Goal: Book appointment/travel/reservation

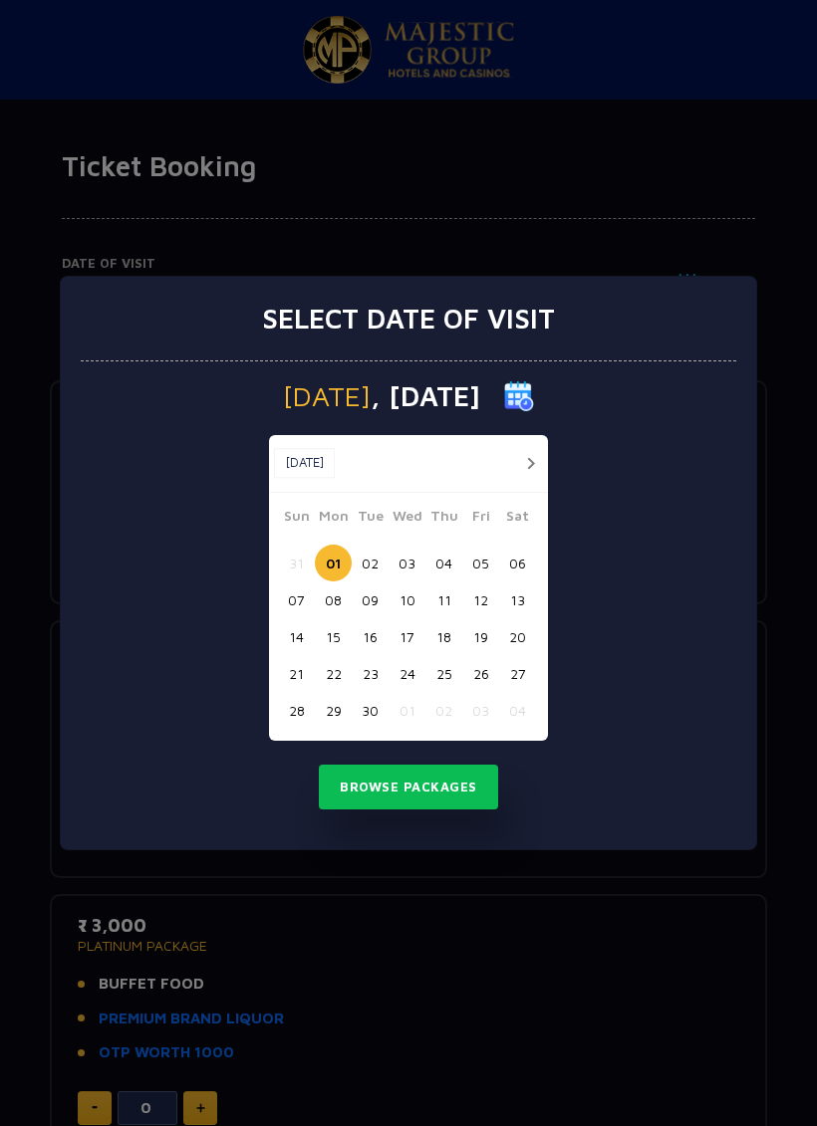
click at [531, 462] on button "button" at bounding box center [530, 463] width 25 height 25
click at [411, 560] on button "01" at bounding box center [406, 563] width 37 height 37
click at [442, 553] on button "02" at bounding box center [443, 563] width 37 height 37
click at [466, 783] on button "Browse Packages" at bounding box center [408, 788] width 179 height 46
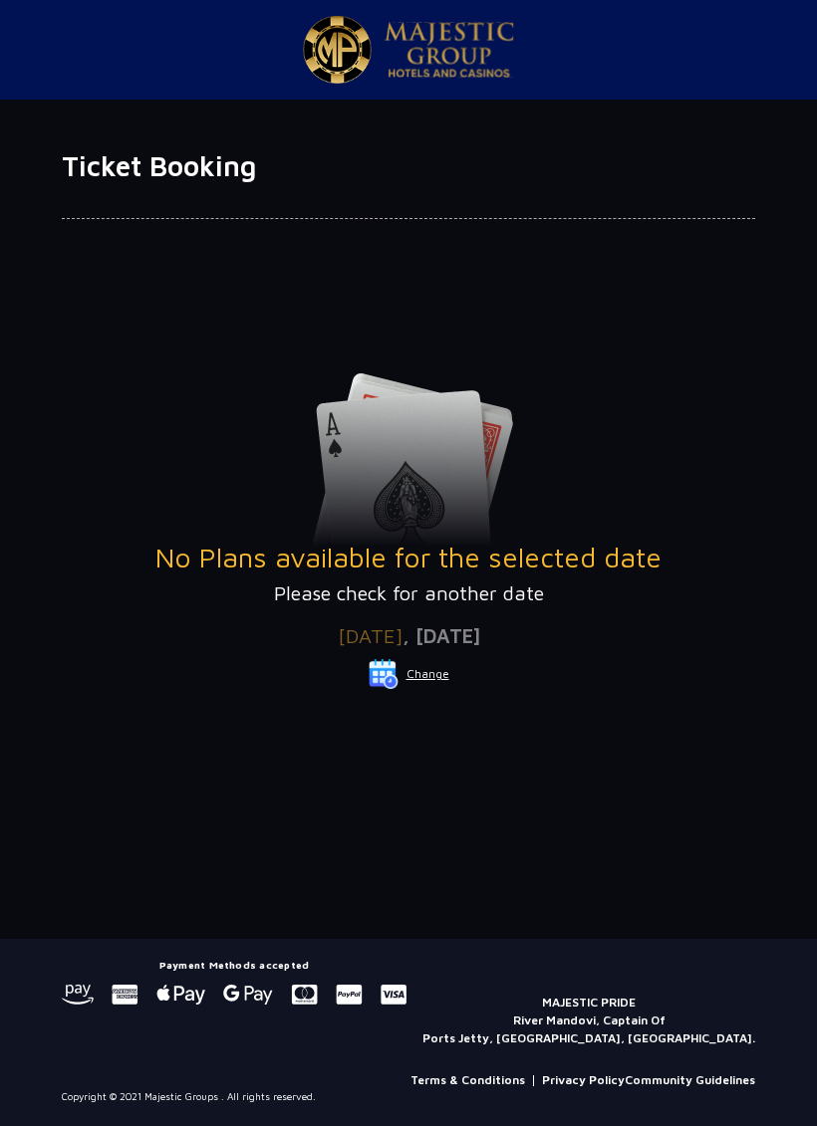
click at [430, 674] on button "Change" at bounding box center [408, 674] width 83 height 32
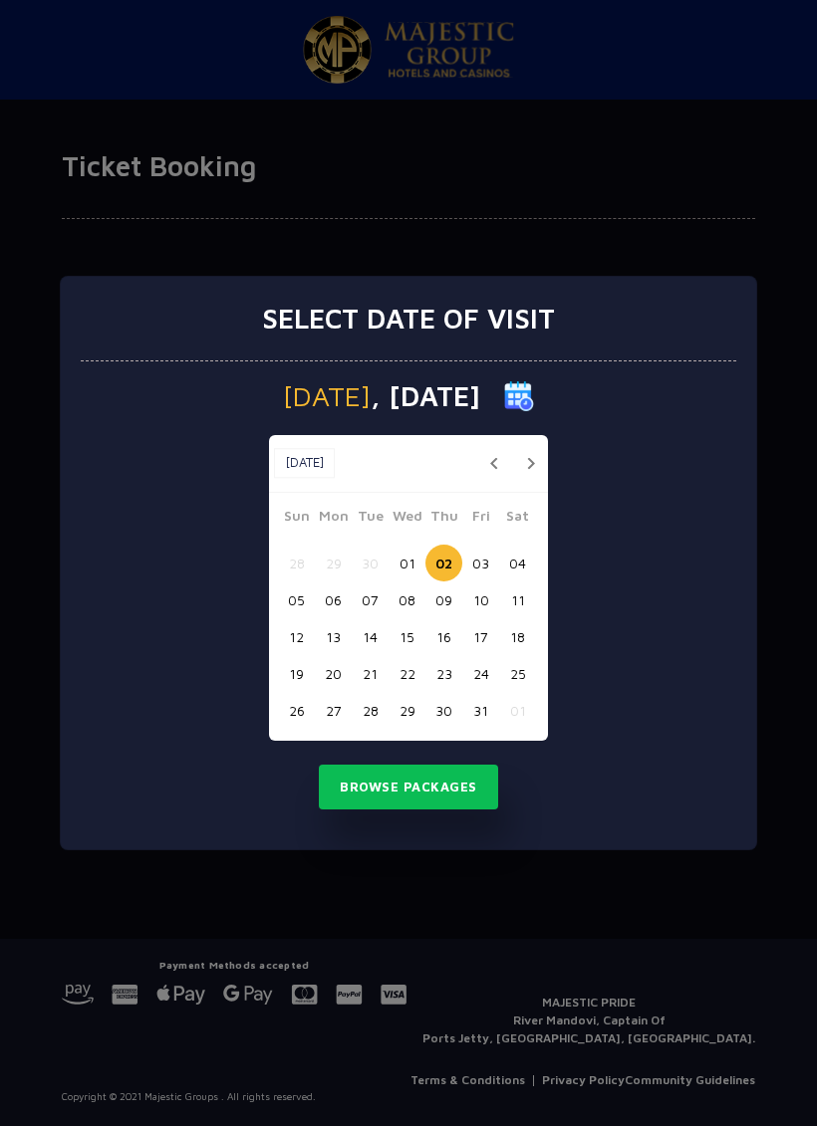
click at [409, 549] on button "01" at bounding box center [406, 563] width 37 height 37
click at [443, 789] on button "Browse Packages" at bounding box center [408, 788] width 179 height 46
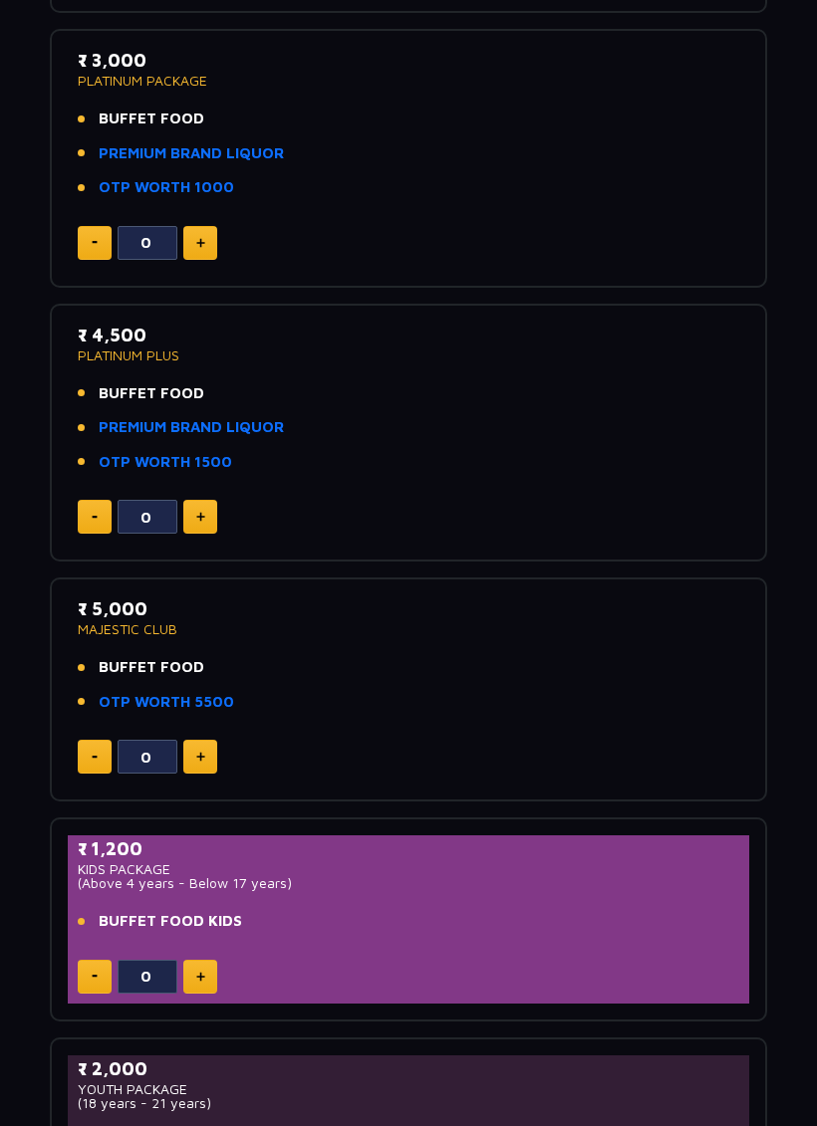
scroll to position [843, 0]
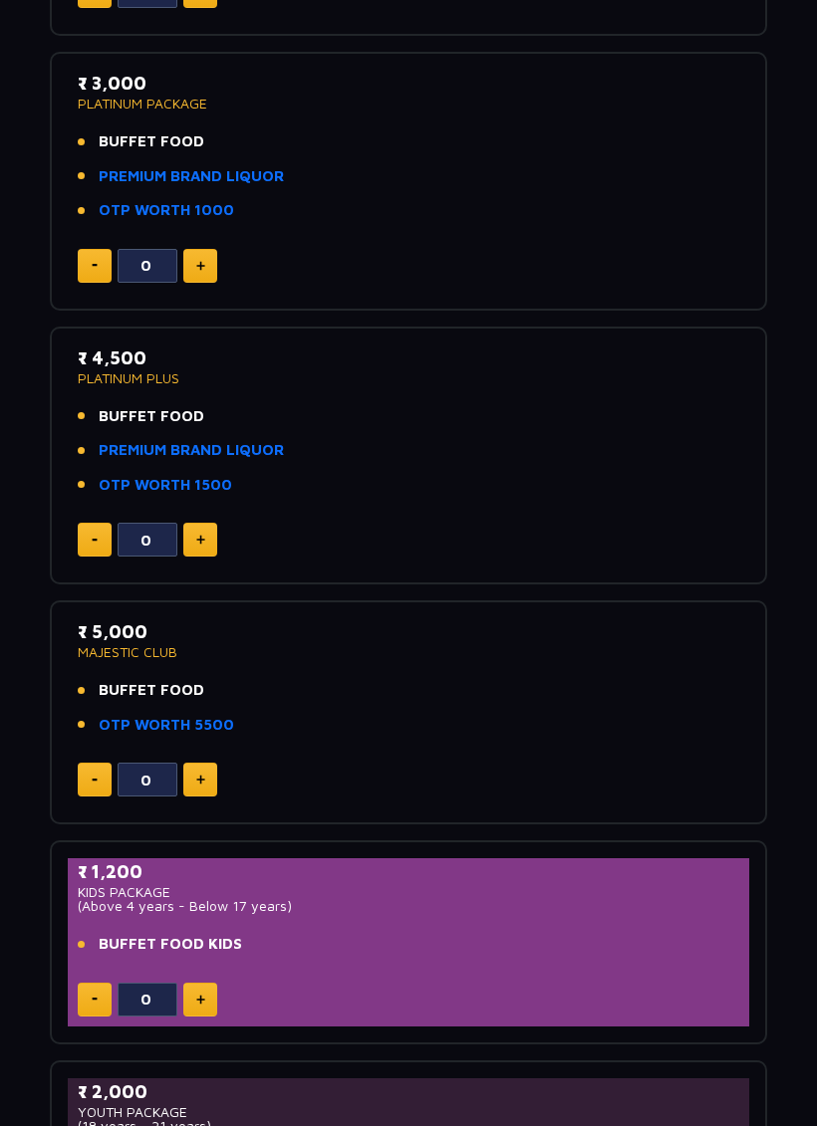
click at [208, 766] on button at bounding box center [200, 780] width 34 height 34
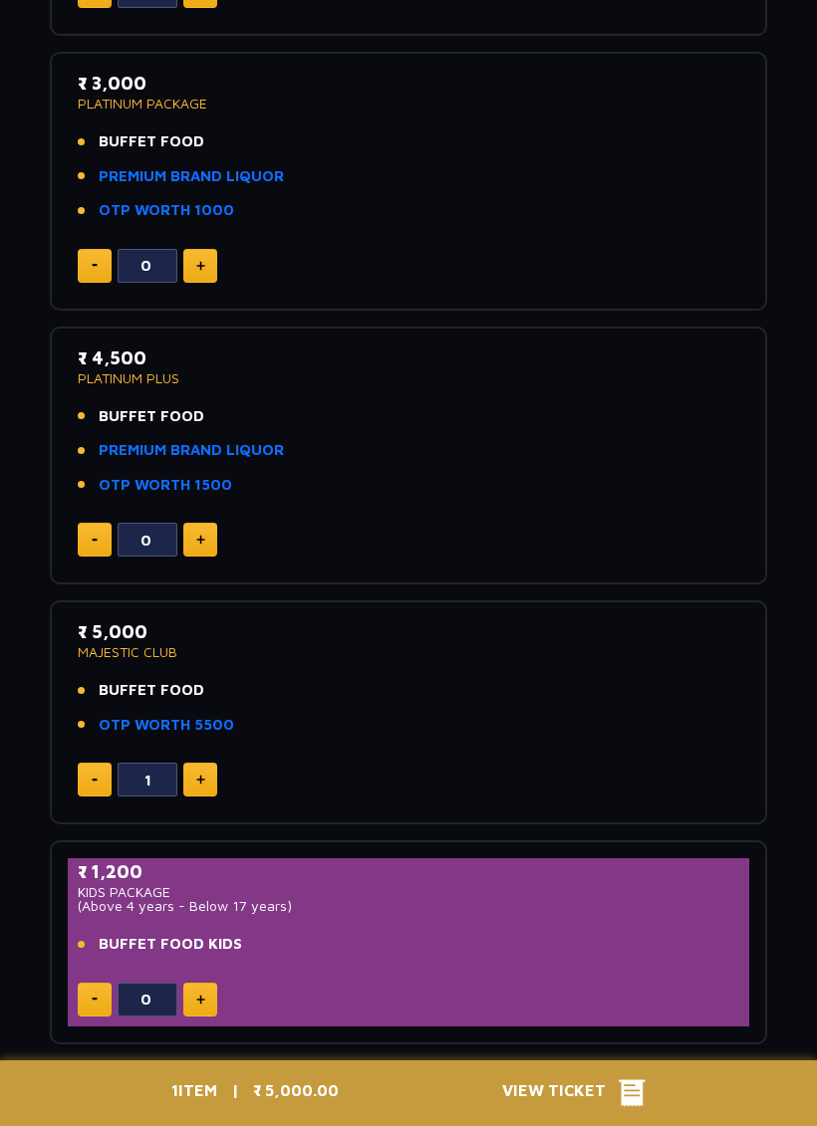
click at [204, 775] on img at bounding box center [200, 780] width 9 height 10
type input "2"
click at [579, 683] on li "BUFFET FOOD" at bounding box center [408, 690] width 661 height 23
click at [525, 693] on li "BUFFET FOOD" at bounding box center [408, 690] width 661 height 23
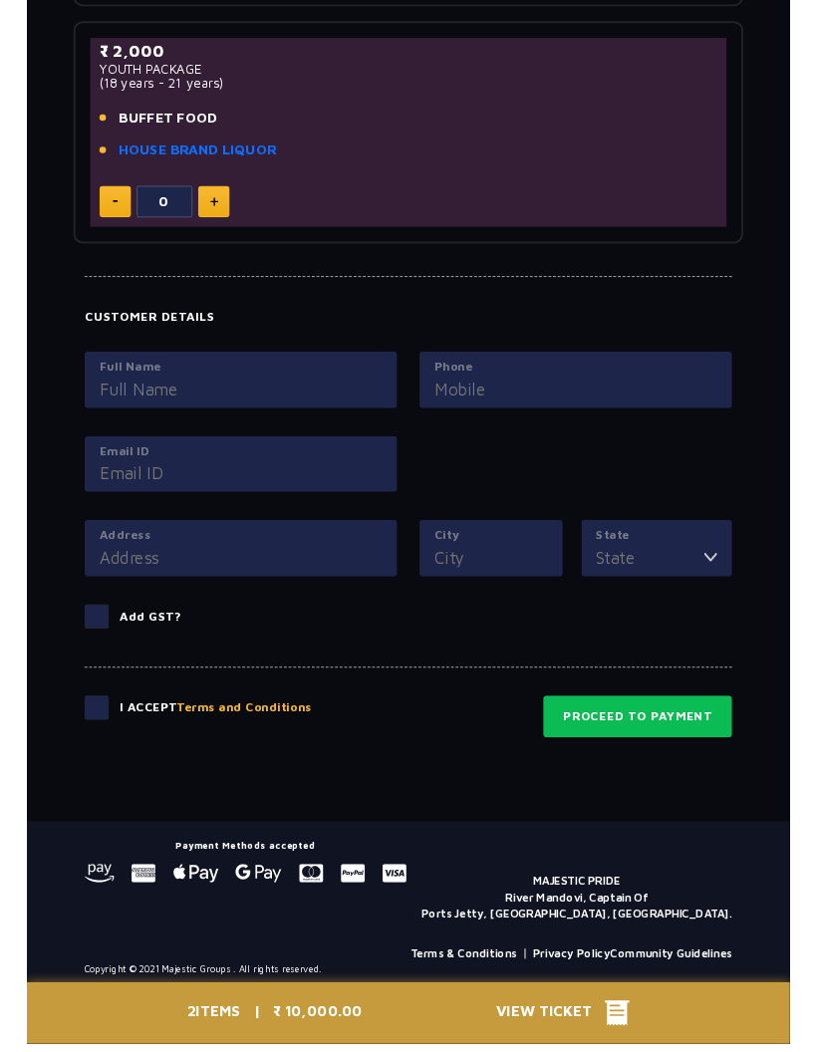
scroll to position [1871, 0]
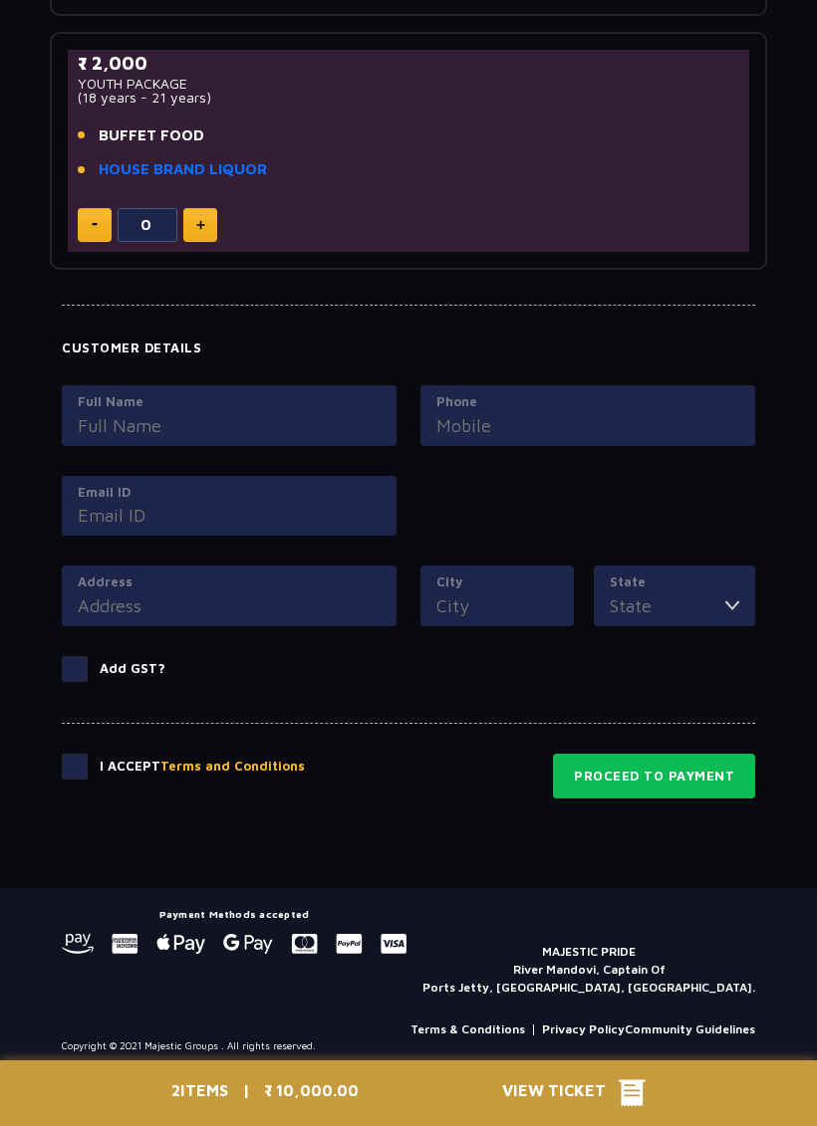
click at [254, 412] on input "Full Name" at bounding box center [229, 425] width 303 height 27
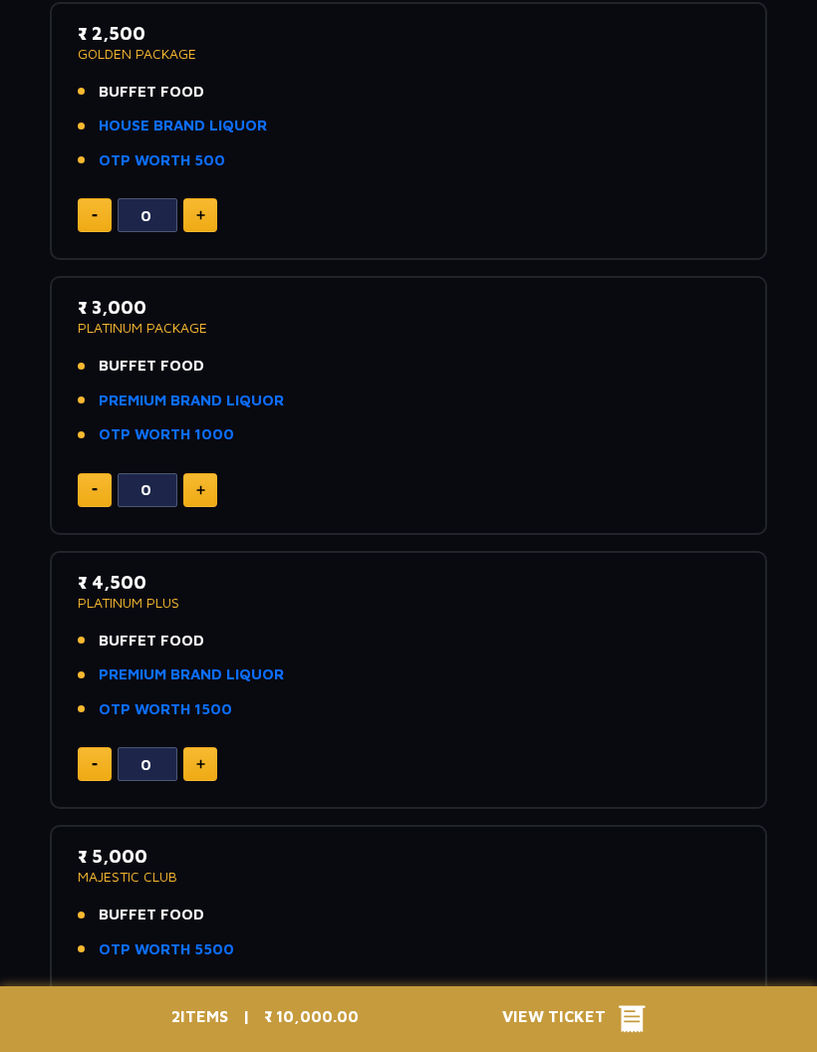
scroll to position [1563, 0]
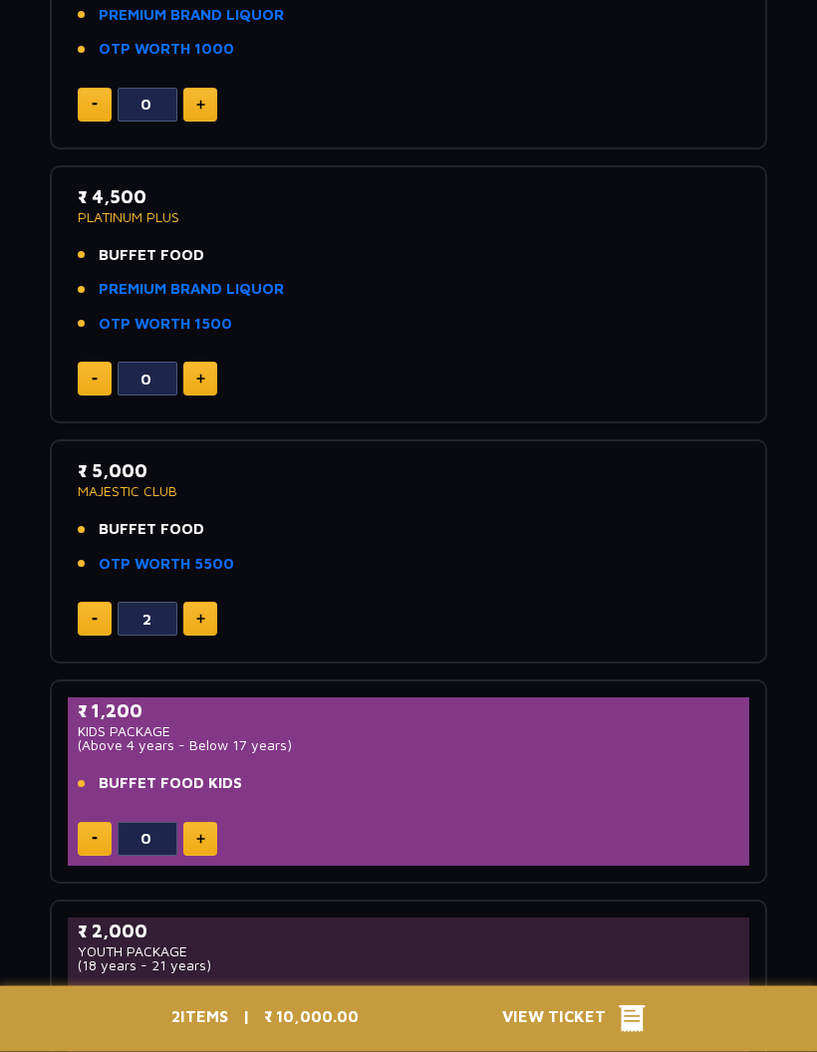
scroll to position [1010, 0]
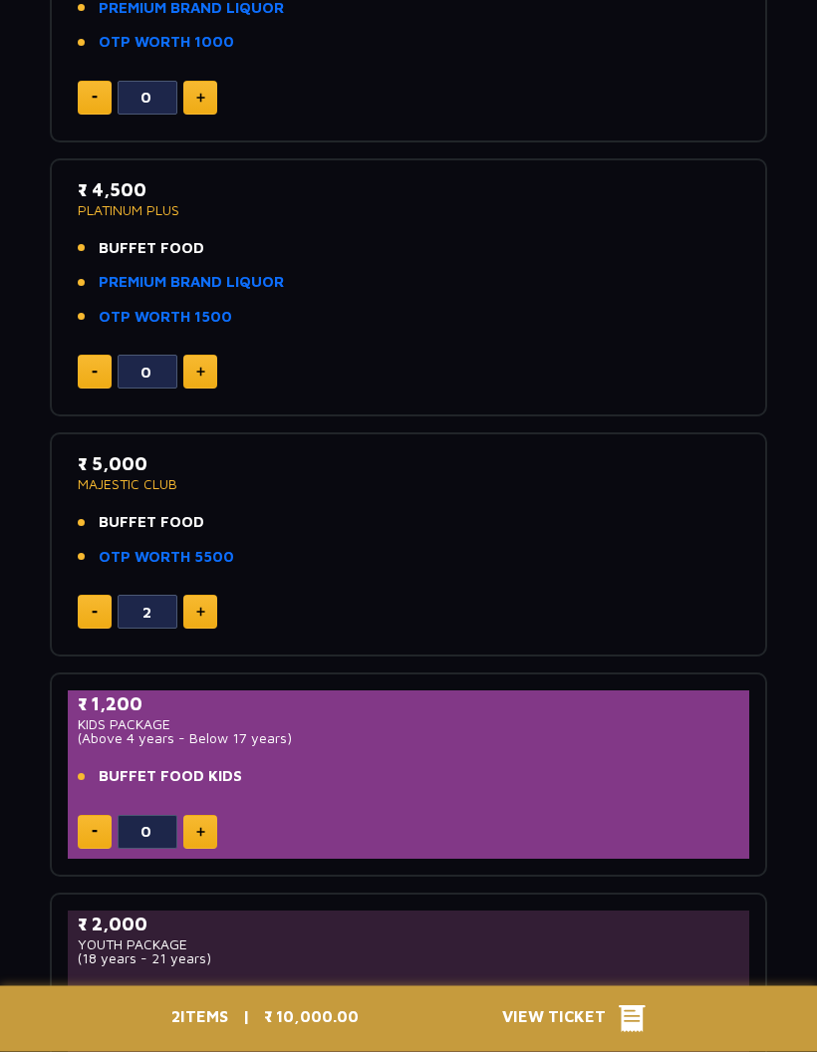
click at [504, 777] on li "BUFFET FOOD KIDS" at bounding box center [408, 777] width 661 height 23
click at [519, 767] on li "BUFFET FOOD KIDS" at bounding box center [408, 777] width 661 height 23
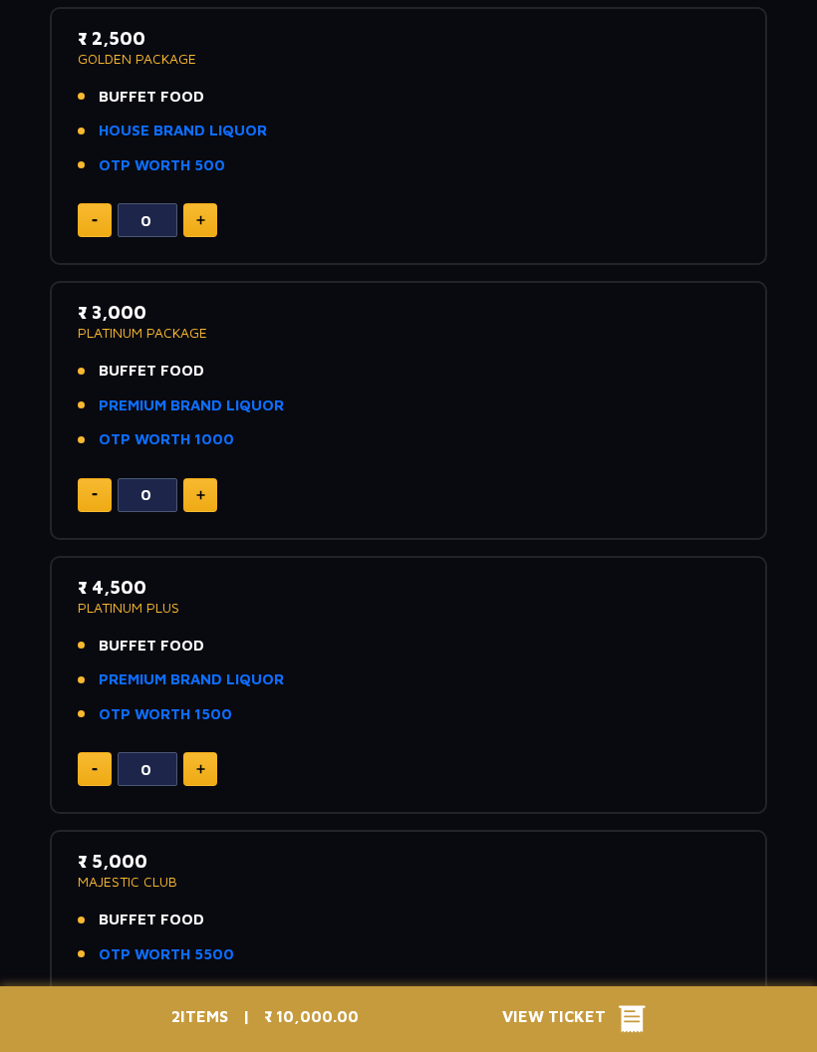
scroll to position [647, 0]
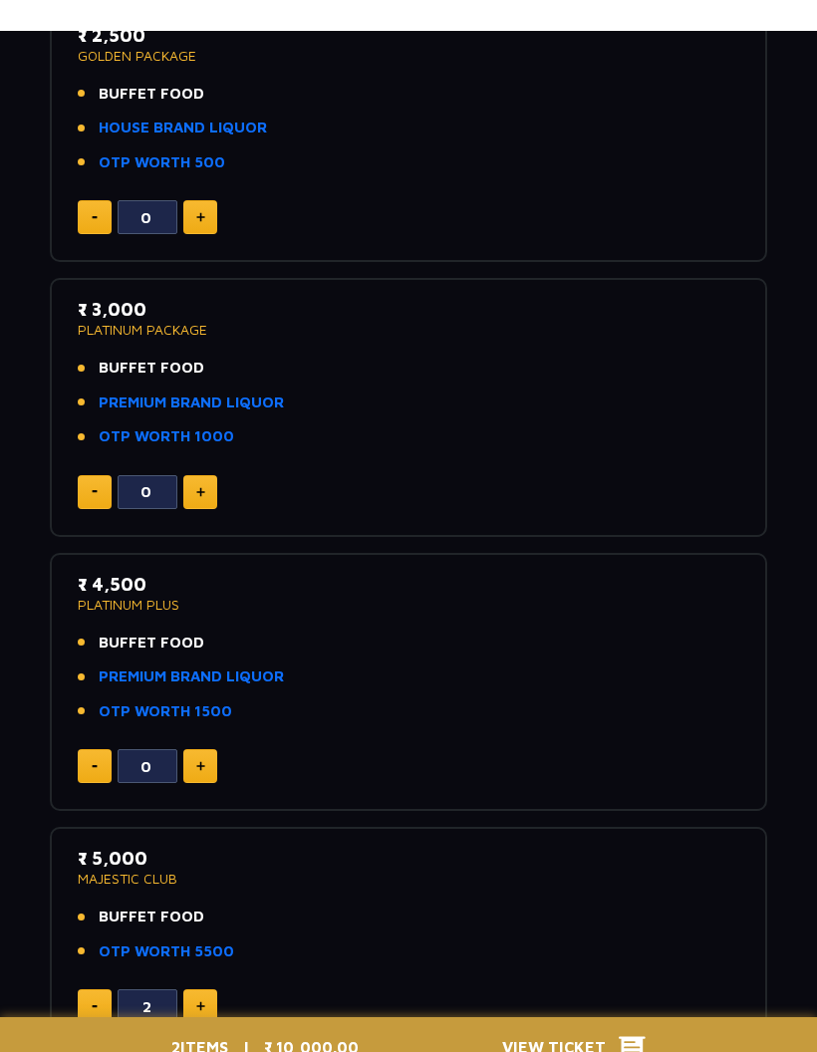
click at [266, 657] on link "PREMIUM BRAND LIQUOR" at bounding box center [191, 645] width 185 height 23
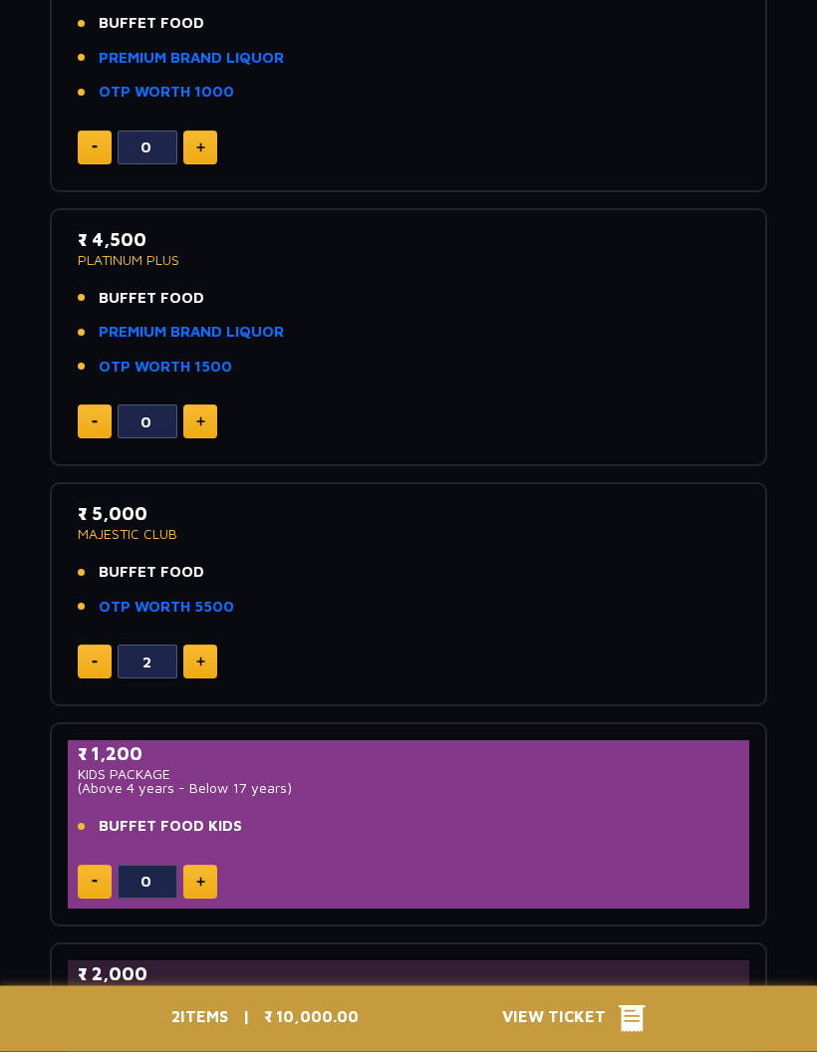
scroll to position [962, 0]
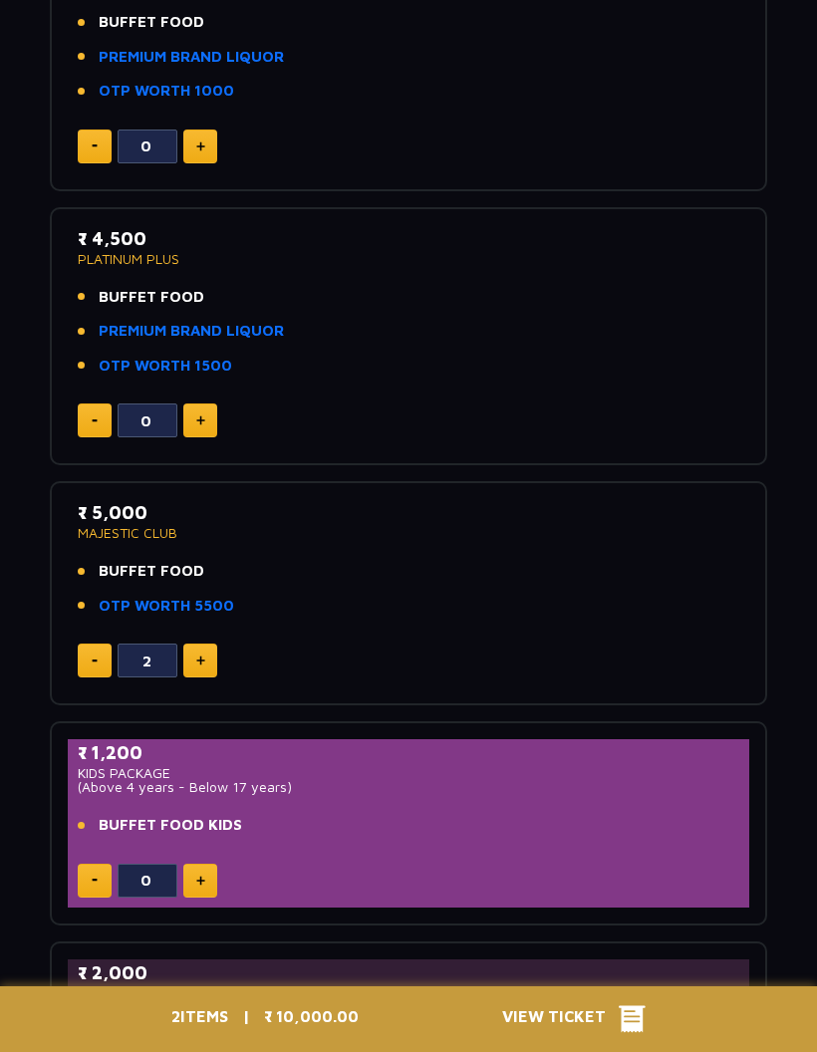
click at [160, 526] on p "MAJESTIC CLUB" at bounding box center [408, 533] width 661 height 14
click at [177, 560] on span "BUFFET FOOD" at bounding box center [152, 571] width 106 height 23
click at [191, 578] on ul "BUFFET FOOD OTP WORTH 5500" at bounding box center [408, 588] width 661 height 57
click at [208, 599] on link "OTP WORTH 5500" at bounding box center [166, 606] width 135 height 23
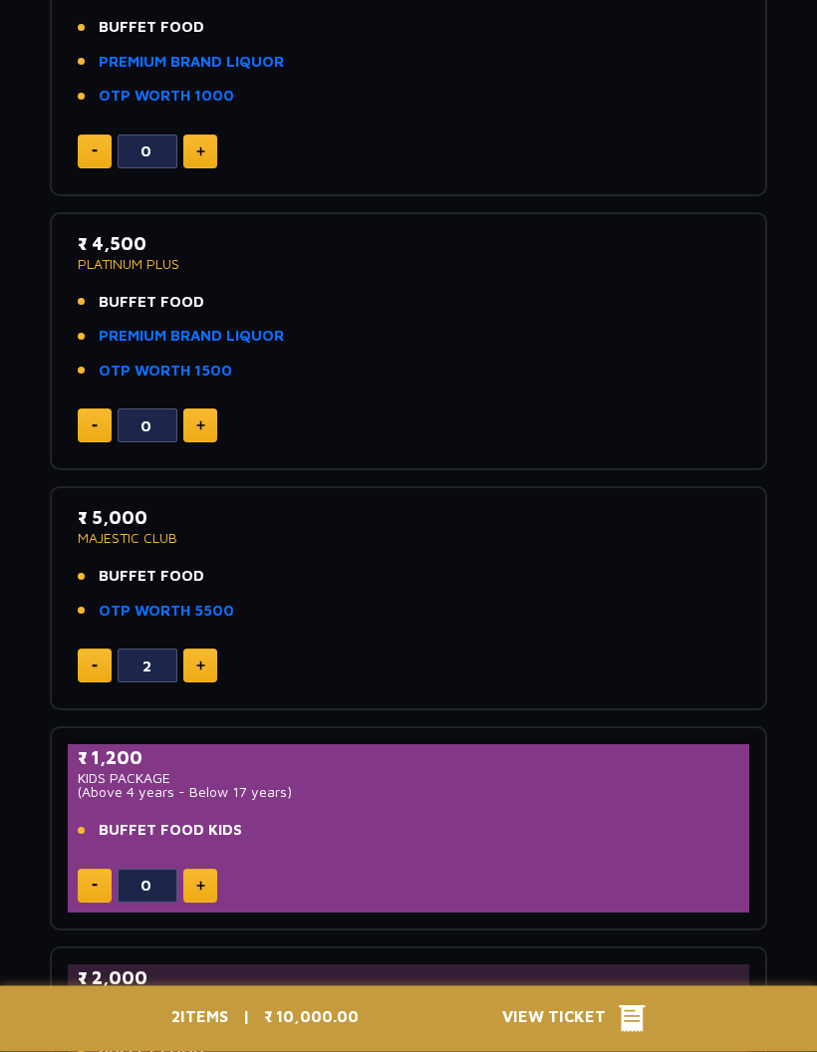
scroll to position [958, 0]
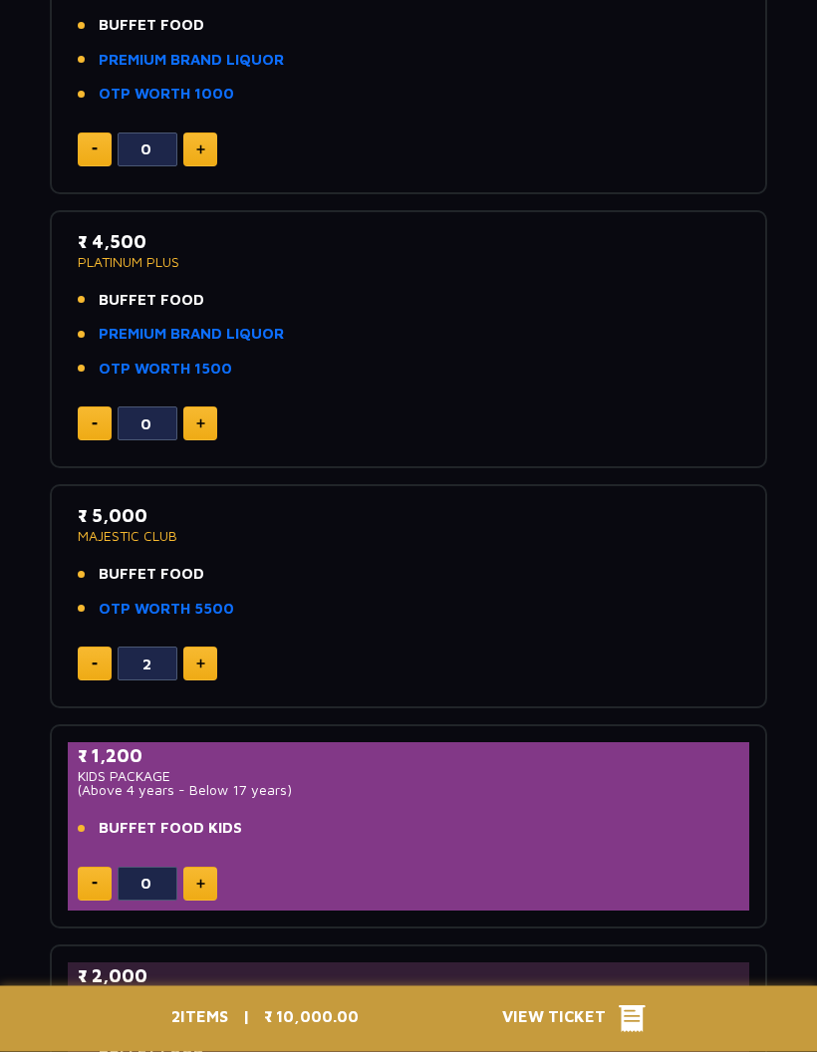
click at [665, 625] on div "₹ 5,000 MAJESTIC CLUB BUFFET FOOD OTP WORTH 5500 2" at bounding box center [408, 597] width 681 height 188
click at [649, 622] on div "₹ 5,000 MAJESTIC CLUB BUFFET FOOD OTP WORTH 5500" at bounding box center [408, 567] width 661 height 129
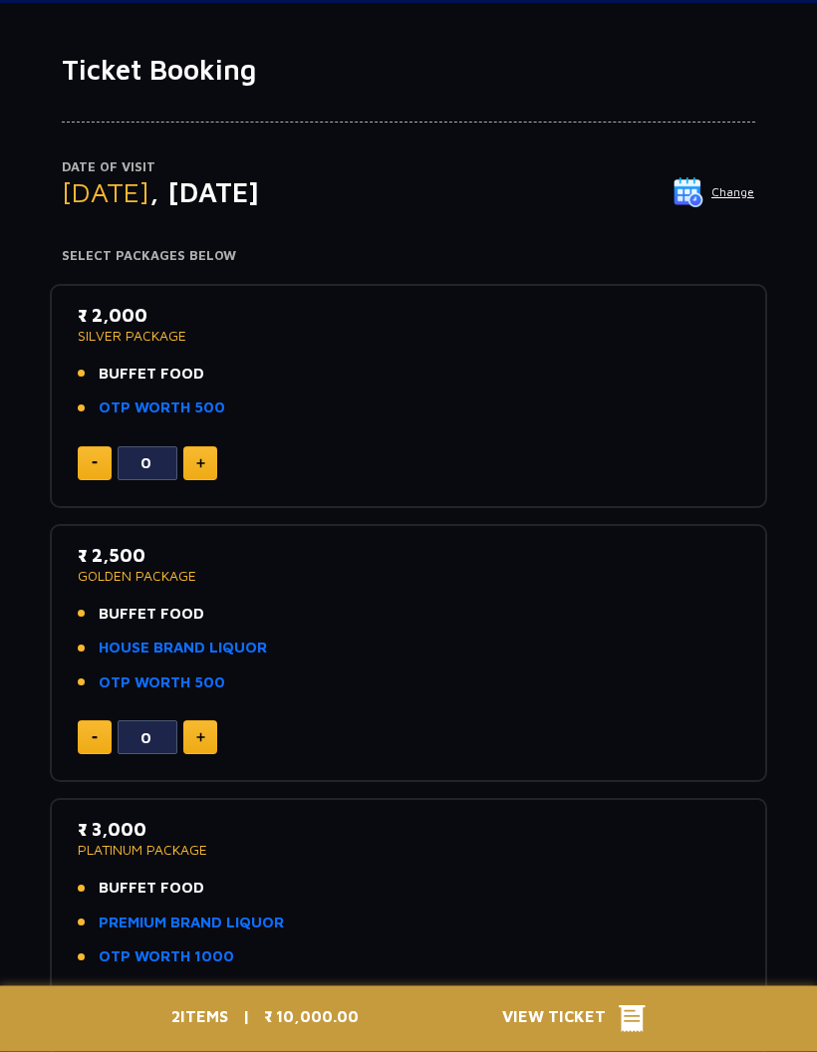
scroll to position [0, 0]
